Goal: Register for event/course

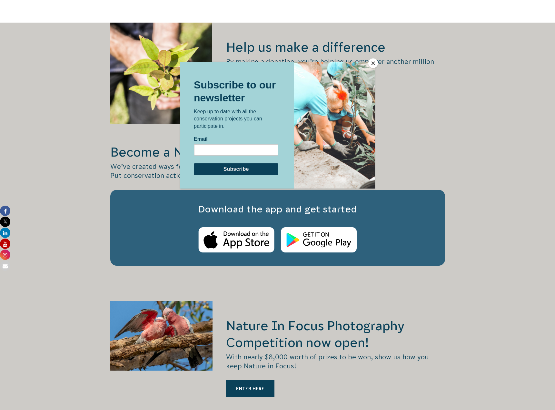
scroll to position [871, 0]
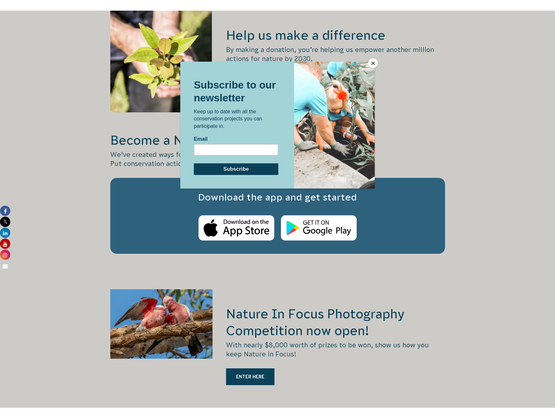
click at [373, 60] on button "Close" at bounding box center [373, 63] width 10 height 10
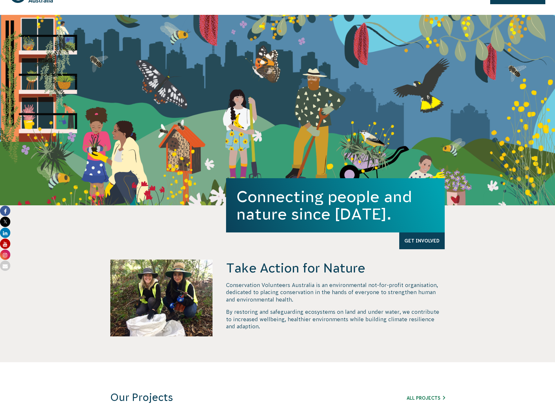
scroll to position [0, 0]
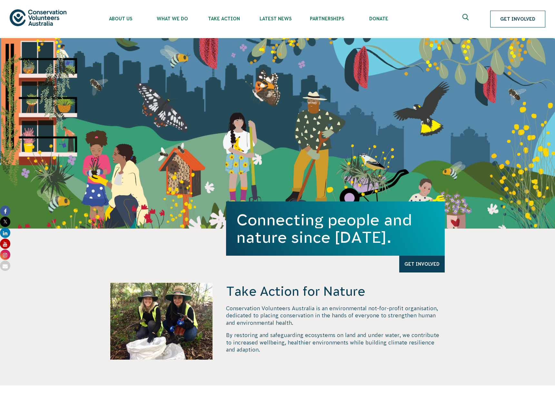
click at [516, 24] on link "Get Involved" at bounding box center [517, 19] width 55 height 17
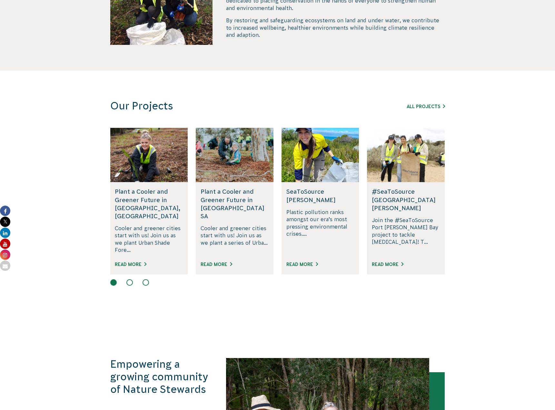
scroll to position [193, 0]
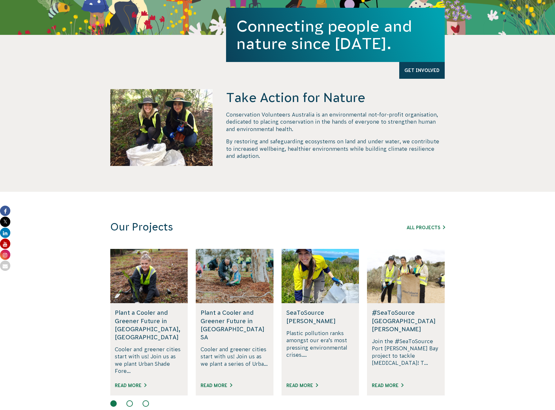
click at [137, 221] on section "Our Projects All Projects Rewilding Fifth Creek, SA Join us in rewilding Fifth …" at bounding box center [277, 316] width 555 height 248
click at [429, 225] on link "All Projects" at bounding box center [426, 227] width 38 height 5
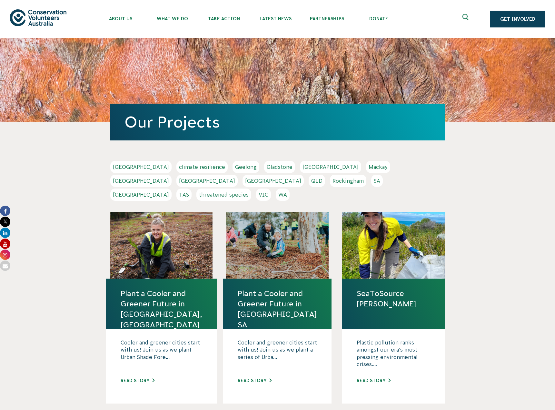
click at [271, 188] on link "VIC" at bounding box center [263, 194] width 15 height 12
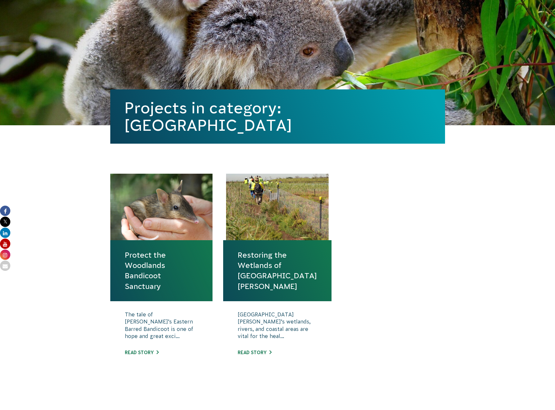
scroll to position [64, 0]
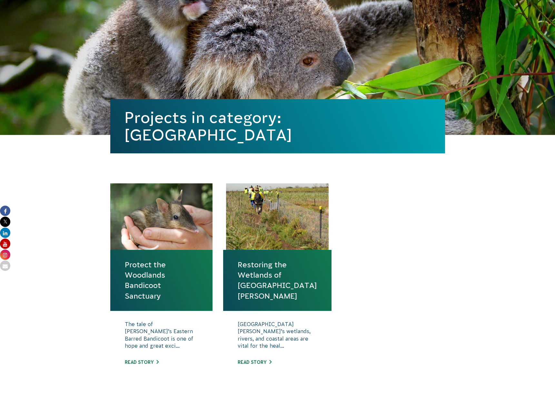
click at [263, 220] on div at bounding box center [277, 216] width 103 height 66
drag, startPoint x: 278, startPoint y: 294, endPoint x: 282, endPoint y: 304, distance: 10.2
click at [278, 294] on h4 "Restoring the Wetlands of Port Phillip Bay" at bounding box center [277, 280] width 108 height 61
click at [252, 363] on link "Read story" at bounding box center [255, 361] width 34 height 5
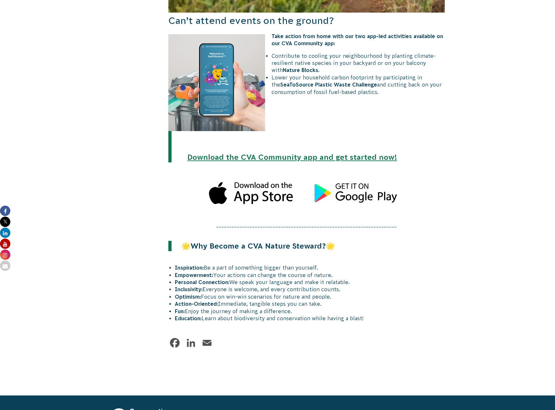
scroll to position [709, 0]
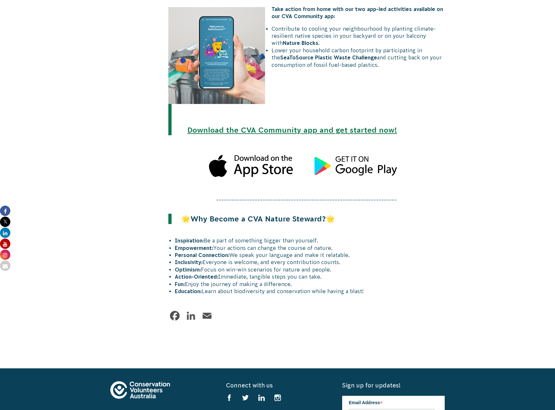
click at [273, 126] on link "Download the CVA Community app and get started now!" at bounding box center [292, 130] width 210 height 8
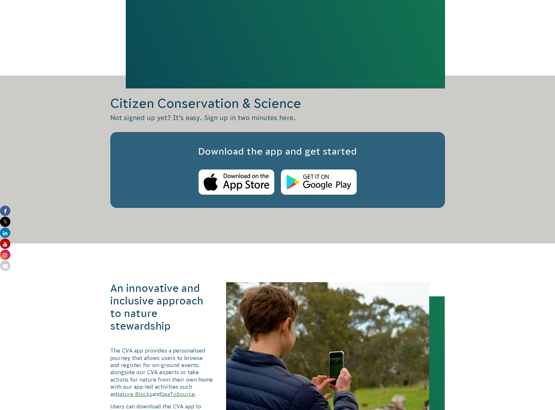
scroll to position [548, 0]
